Goal: Task Accomplishment & Management: Manage account settings

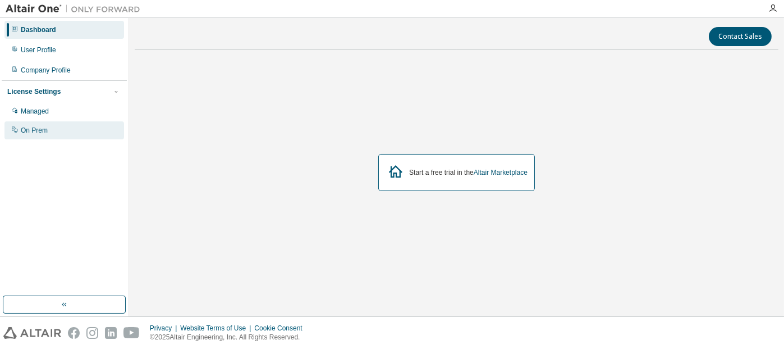
click at [61, 130] on div "On Prem" at bounding box center [64, 130] width 120 height 18
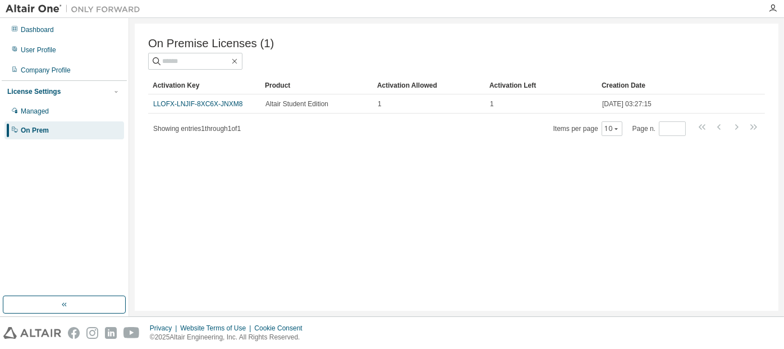
drag, startPoint x: 346, startPoint y: 78, endPoint x: 299, endPoint y: 171, distance: 104.2
click at [299, 171] on div "On Premise Licenses (1) Clear Load Save Save As Field Operator Value Select fil…" at bounding box center [457, 167] width 644 height 287
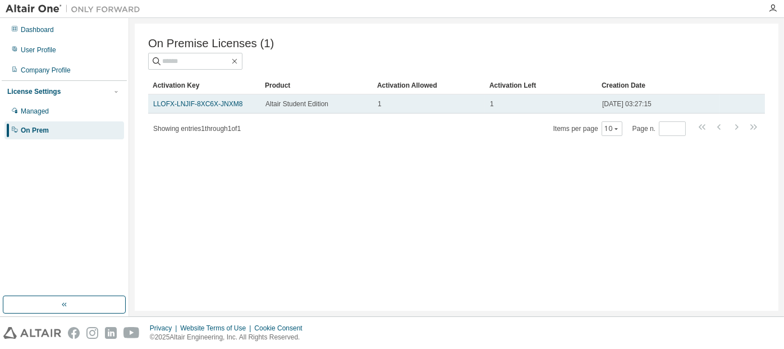
click at [242, 103] on div "LLOFX-LNJIF-8XC6X-JNXM8" at bounding box center [204, 103] width 102 height 9
click at [227, 106] on link "LLOFX-LNJIF-8XC6X-JNXM8" at bounding box center [197, 104] width 89 height 8
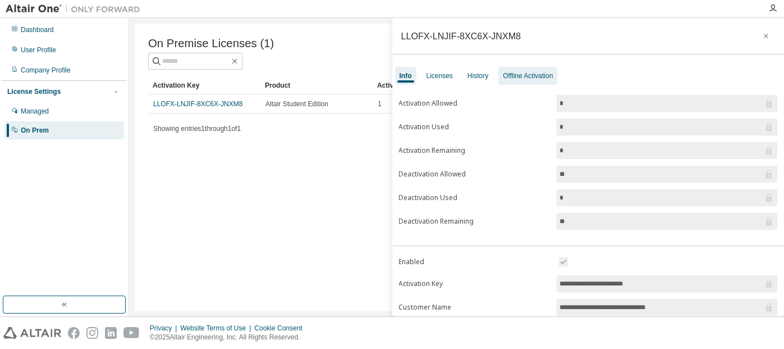
click at [512, 78] on div "Offline Activation" at bounding box center [528, 75] width 50 height 9
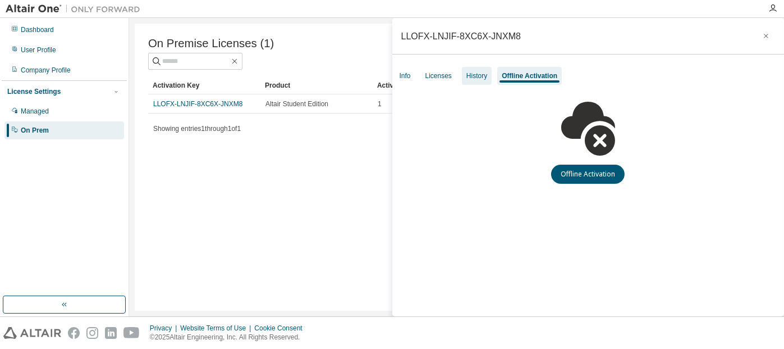
click at [477, 78] on div "History" at bounding box center [477, 75] width 21 height 9
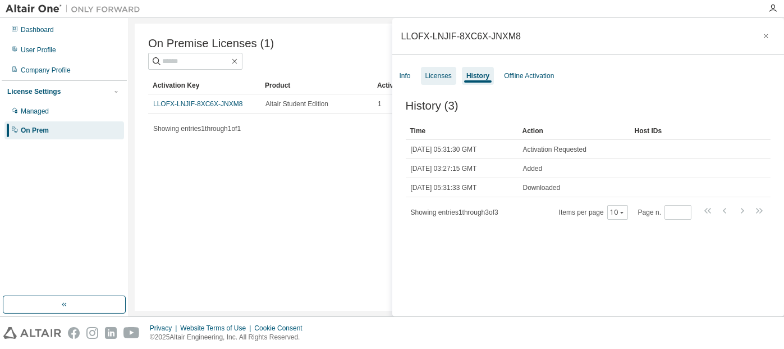
click at [442, 79] on div "Licenses" at bounding box center [439, 75] width 26 height 9
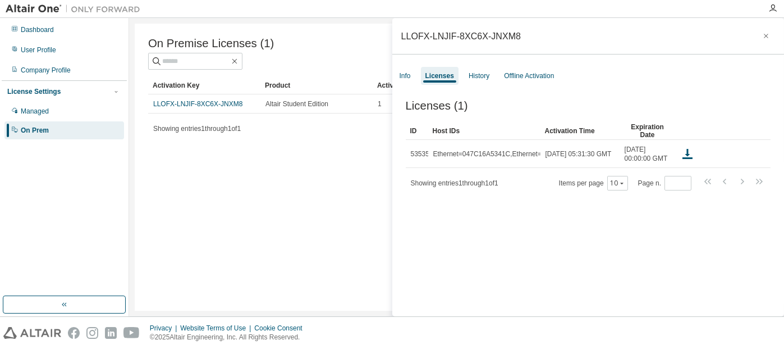
click at [478, 85] on div "Info Licenses History Offline Activation" at bounding box center [588, 76] width 392 height 20
click at [475, 83] on div "History" at bounding box center [479, 76] width 30 height 18
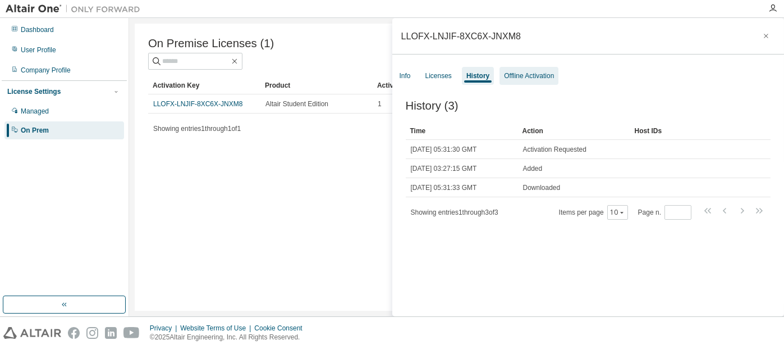
click at [515, 78] on div "Offline Activation" at bounding box center [529, 75] width 50 height 9
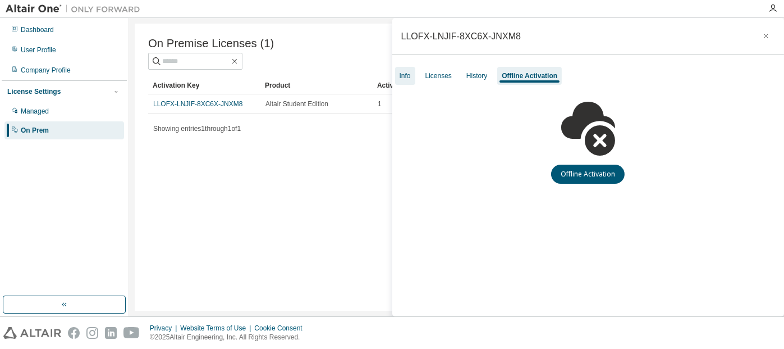
click at [407, 79] on div "Info" at bounding box center [405, 75] width 11 height 9
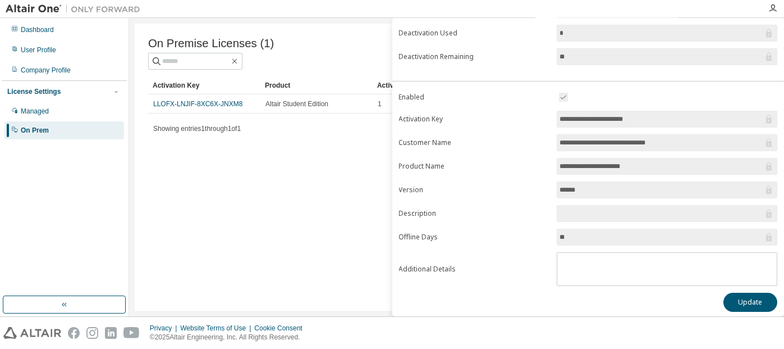
scroll to position [52, 0]
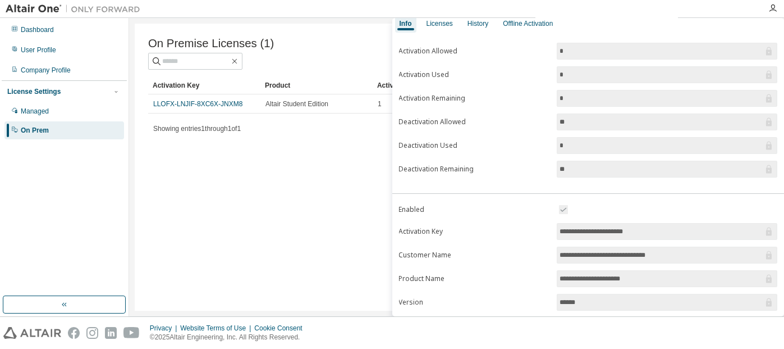
drag, startPoint x: 652, startPoint y: 230, endPoint x: 549, endPoint y: 232, distance: 103.9
click at [549, 232] on form "**********" at bounding box center [588, 300] width 379 height 195
drag, startPoint x: 241, startPoint y: 107, endPoint x: 146, endPoint y: 113, distance: 95.1
click at [146, 113] on div "On Premise Licenses (1) Clear Load Save Save As Field Operator Value Select fil…" at bounding box center [457, 167] width 644 height 287
click at [148, 113] on div "On Premise Licenses (1) Clear Load Save Save As Field Operator Value Select fil…" at bounding box center [457, 167] width 644 height 287
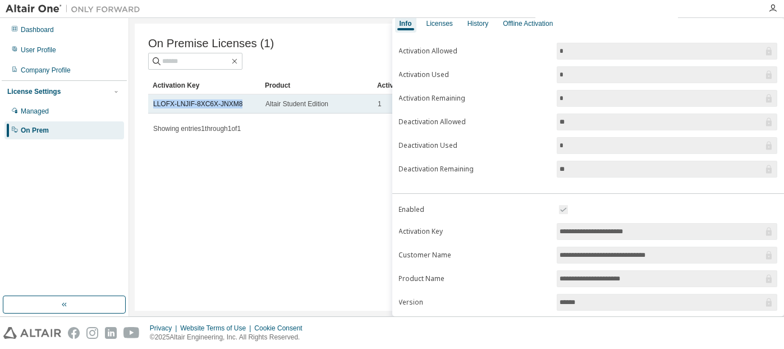
drag, startPoint x: 239, startPoint y: 107, endPoint x: 151, endPoint y: 107, distance: 88.2
click at [151, 107] on td "LLOFX-LNJIF-8XC6X-JNXM8" at bounding box center [204, 103] width 112 height 19
copy link "LLOFX-LNJIF-8XC6X-JNXM8"
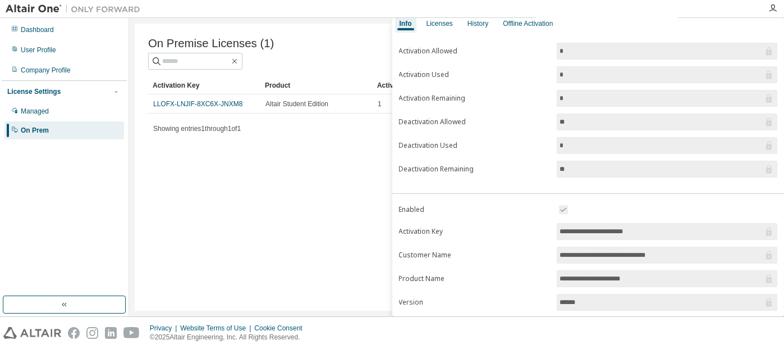
click at [326, 77] on div "On Premise Licenses (1) Clear Load Save Save As Field Operator Value Select fil…" at bounding box center [456, 86] width 617 height 99
click at [578, 4] on div at bounding box center [454, 8] width 616 height 17
click at [221, 188] on div "On Premise Licenses (1) Clear Load Save Save As Field Operator Value Select fil…" at bounding box center [457, 167] width 644 height 287
